Goal: Task Accomplishment & Management: Manage account settings

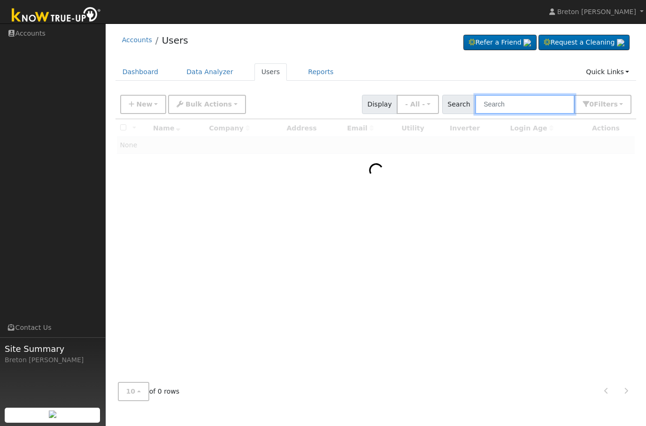
click at [532, 96] on input "text" at bounding box center [525, 104] width 100 height 19
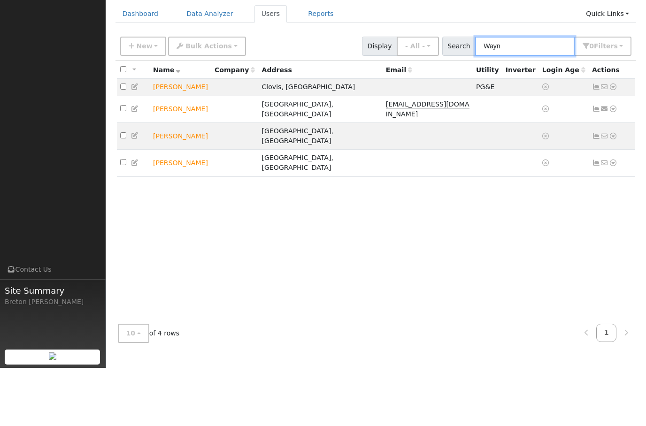
type input "Wayn"
click at [193, 137] on td "[PERSON_NAME]" at bounding box center [181, 145] width 62 height 17
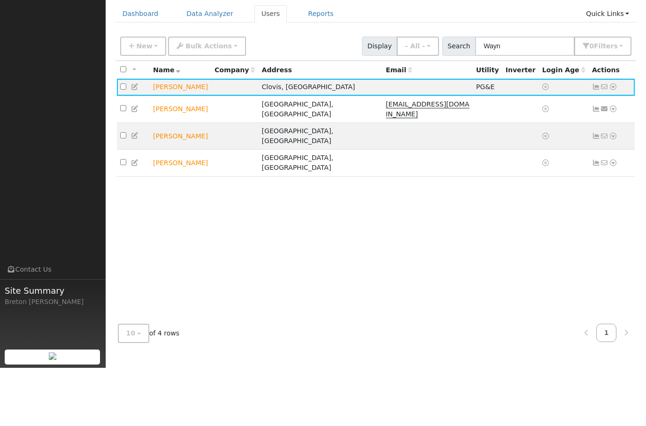
scroll to position [9, 0]
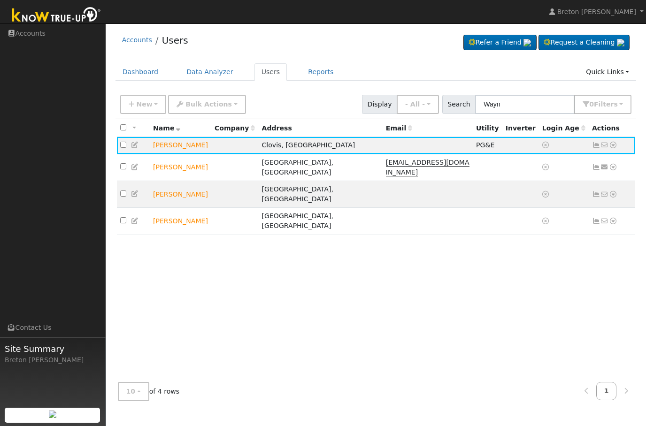
click at [599, 142] on icon at bounding box center [596, 145] width 8 height 7
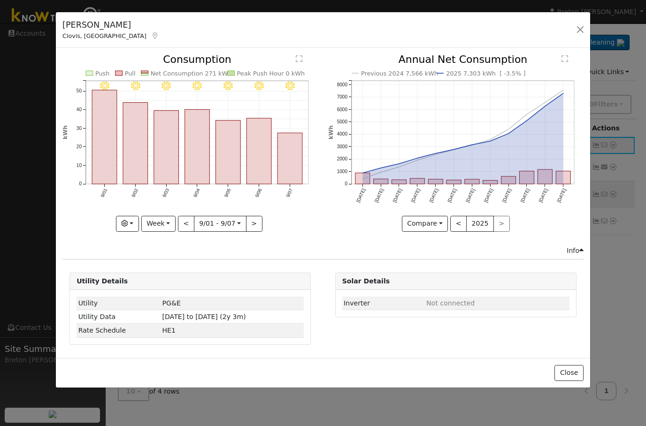
click at [167, 228] on button "Week" at bounding box center [158, 224] width 34 height 16
click at [171, 283] on link "Year" at bounding box center [174, 282] width 65 height 13
type input "[DATE]"
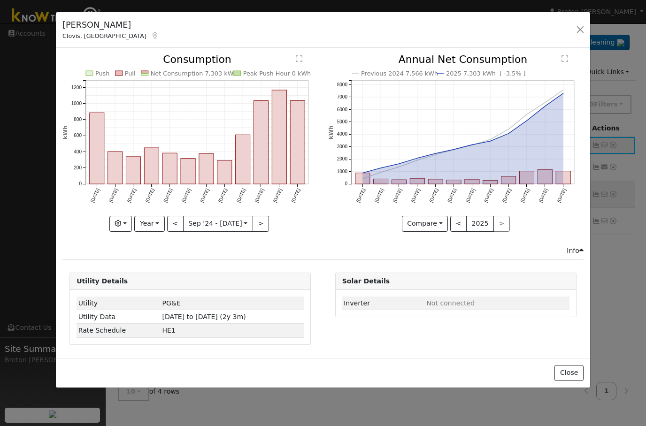
click at [581, 31] on button "button" at bounding box center [580, 29] width 13 height 13
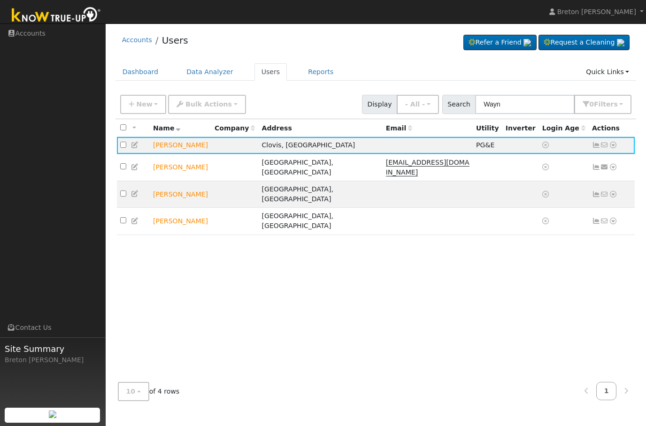
click at [598, 142] on icon at bounding box center [596, 145] width 8 height 7
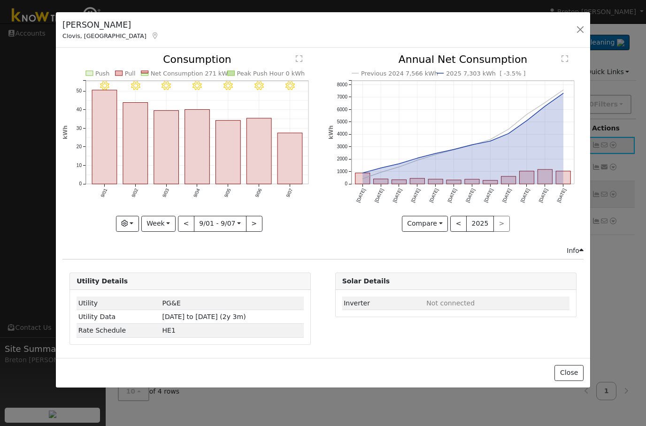
click at [165, 219] on button "Week" at bounding box center [158, 224] width 34 height 16
click at [193, 285] on link "Year" at bounding box center [174, 282] width 65 height 13
type input "[DATE]"
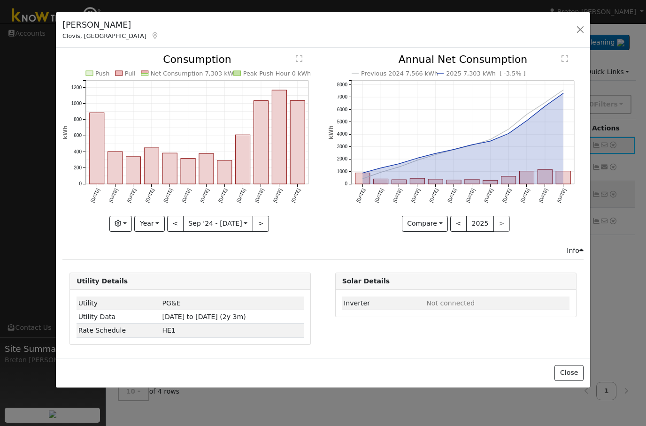
click at [580, 31] on button "button" at bounding box center [580, 29] width 13 height 13
